Goal: Task Accomplishment & Management: Use online tool/utility

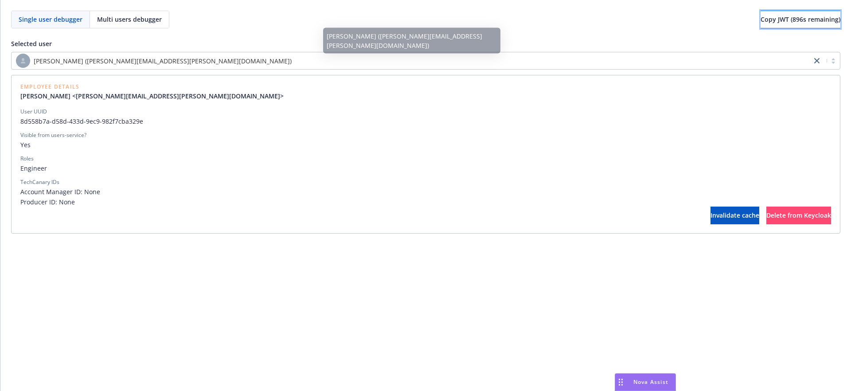
click at [760, 15] on button "Copy JWT ( 896 s remaining)" at bounding box center [800, 20] width 80 height 18
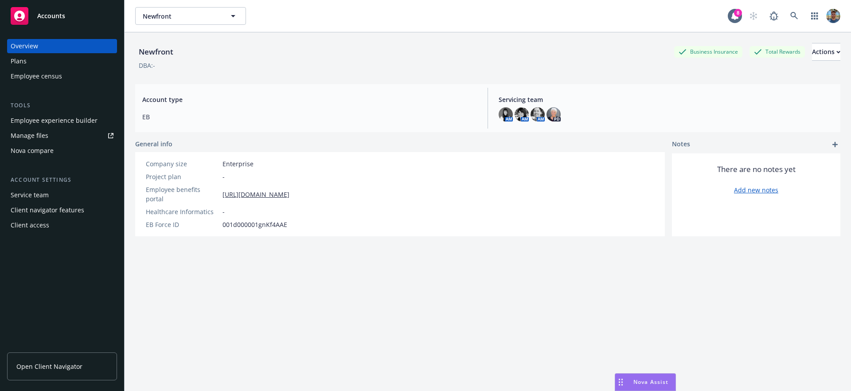
click at [74, 360] on link "Open Client Navigator" at bounding box center [62, 366] width 110 height 28
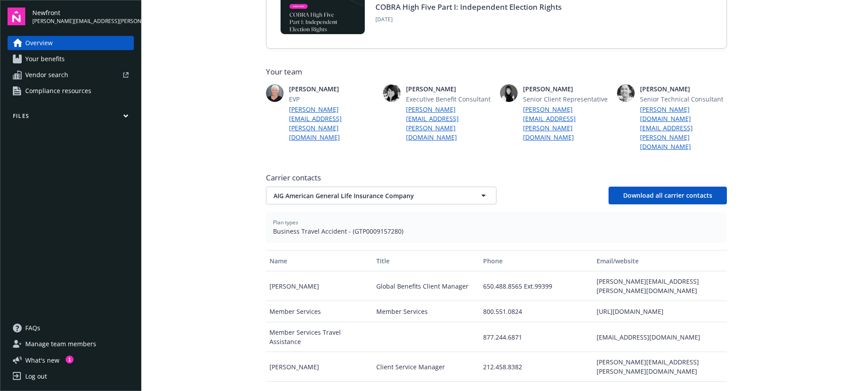
scroll to position [197, 0]
click at [319, 173] on span "Carrier contacts" at bounding box center [496, 178] width 461 height 11
click at [374, 191] on span "AIG American General Life Insurance Company" at bounding box center [365, 195] width 184 height 9
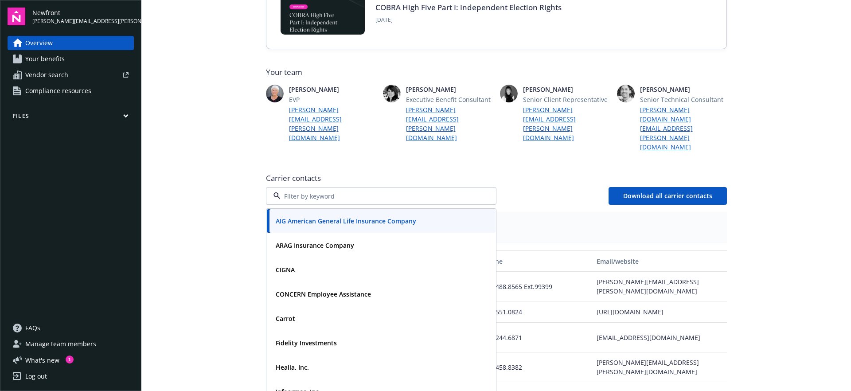
click at [390, 173] on span "Carrier contacts" at bounding box center [496, 178] width 461 height 11
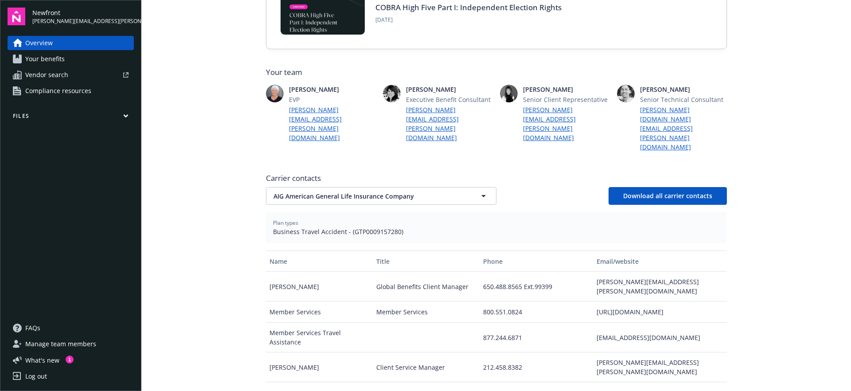
click at [390, 173] on span "Carrier contacts" at bounding box center [496, 178] width 461 height 11
click at [246, 222] on main "Welcome to Navigator Employee benefits portal Newfront news View all news COBRA…" at bounding box center [496, 195] width 710 height 391
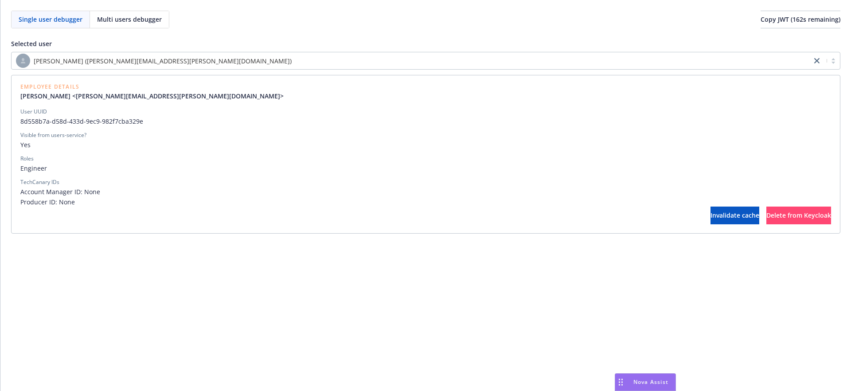
click at [664, 25] on div "Single user debugger Multi users debugger Copy JWT ( 162 s remaining)" at bounding box center [425, 20] width 829 height 18
drag, startPoint x: 275, startPoint y: 31, endPoint x: 287, endPoint y: 29, distance: 11.7
click at [276, 31] on div "Selected user [PERSON_NAME] ([PERSON_NAME][EMAIL_ADDRESS][PERSON_NAME][DOMAIN_N…" at bounding box center [425, 130] width 829 height 205
drag, startPoint x: 625, startPoint y: 26, endPoint x: 692, endPoint y: 20, distance: 67.2
click at [626, 26] on div "Single user debugger Multi users debugger Copy JWT ( 564 s remaining)" at bounding box center [425, 20] width 829 height 18
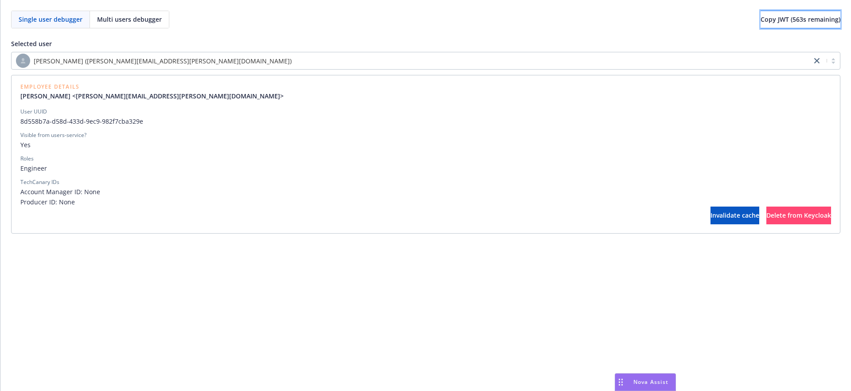
click at [760, 17] on button "Copy JWT ( 563 s remaining)" at bounding box center [800, 20] width 80 height 18
click at [648, 28] on div "Selected user Gabriel Schmitt (gabriel.schmitt@newfront.com) Employee Details G…" at bounding box center [425, 130] width 829 height 205
click at [501, 31] on div "Selected user Gabriel Schmitt (gabriel.schmitt@newfront.com) Employee Details G…" at bounding box center [425, 130] width 829 height 205
click at [454, 13] on div "Single user debugger Multi users debugger Copy JWT ( 779 s remaining)" at bounding box center [425, 20] width 829 height 18
click at [454, 12] on div "Single user debugger Multi users debugger Copy JWT ( 778 s remaining)" at bounding box center [425, 20] width 829 height 18
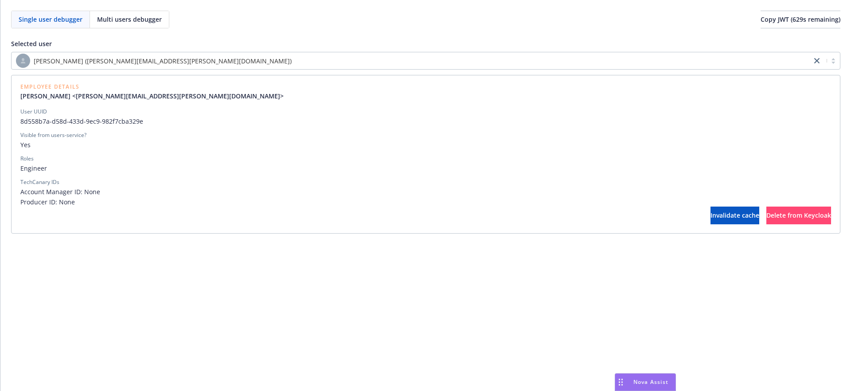
click at [468, 31] on div "Selected user Gabriel Schmitt (gabriel.schmitt@newfront.com) Employee Details G…" at bounding box center [425, 130] width 829 height 205
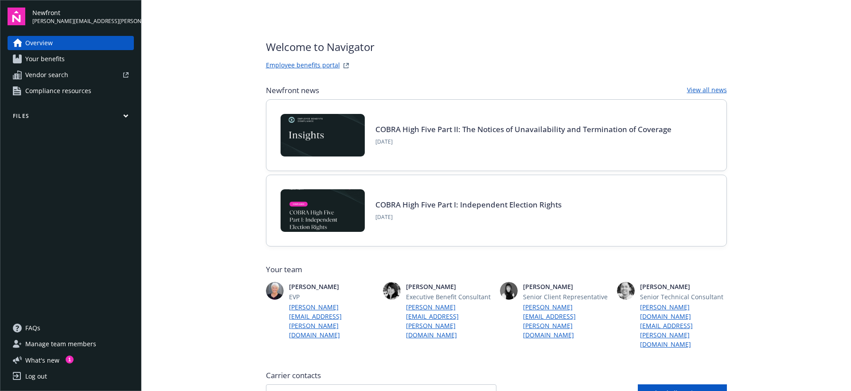
scroll to position [197, 0]
